Goal: Transaction & Acquisition: Purchase product/service

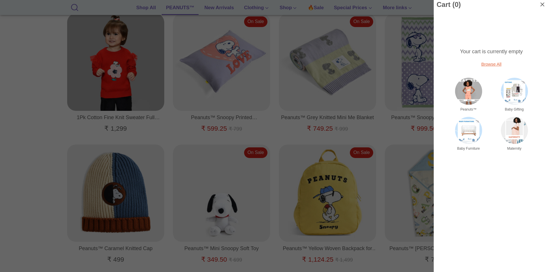
click at [1, 100] on div at bounding box center [274, 136] width 549 height 272
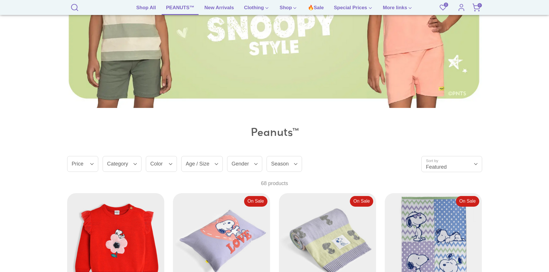
scroll to position [230, 0]
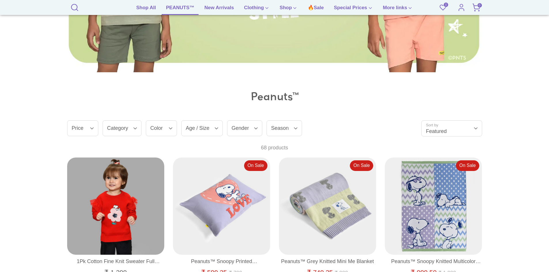
click at [132, 128] on summary "Category" at bounding box center [122, 128] width 39 height 16
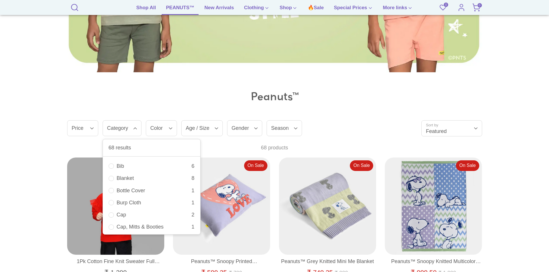
click at [132, 128] on summary "Category" at bounding box center [122, 128] width 39 height 16
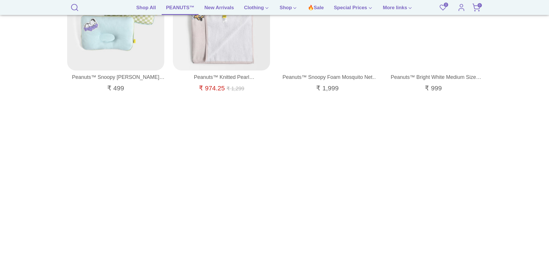
scroll to position [1095, 0]
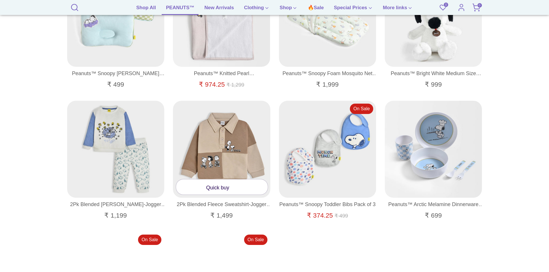
click at [223, 192] on link "Quick buy" at bounding box center [222, 186] width 92 height 15
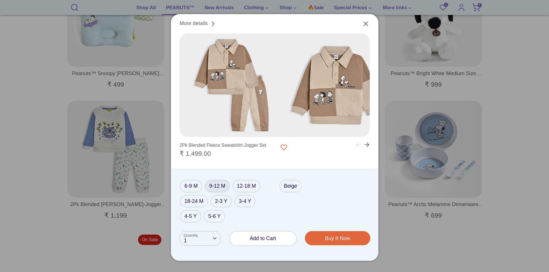
click at [214, 184] on label "9-12 M" at bounding box center [217, 186] width 25 height 12
click at [267, 239] on span "Add to Cart" at bounding box center [263, 239] width 26 height 6
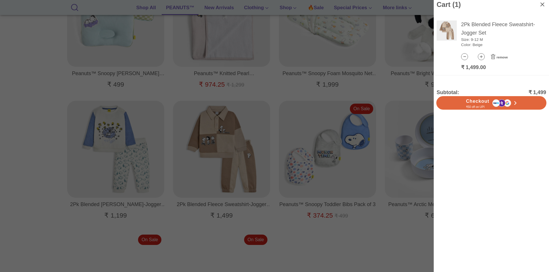
click at [493, 58] on icon at bounding box center [492, 57] width 7 height 6
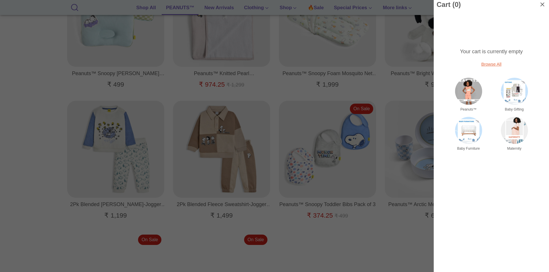
click at [39, 116] on div at bounding box center [274, 136] width 549 height 272
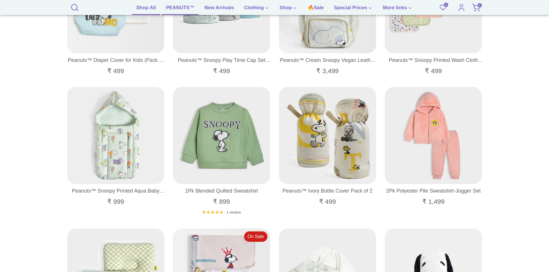
scroll to position [835, 0]
click at [138, 7] on link "Shop All" at bounding box center [146, 9] width 28 height 11
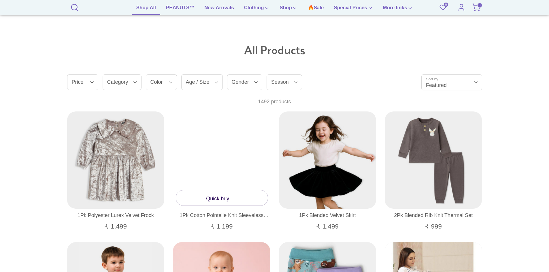
scroll to position [144, 0]
